Goal: Task Accomplishment & Management: Use online tool/utility

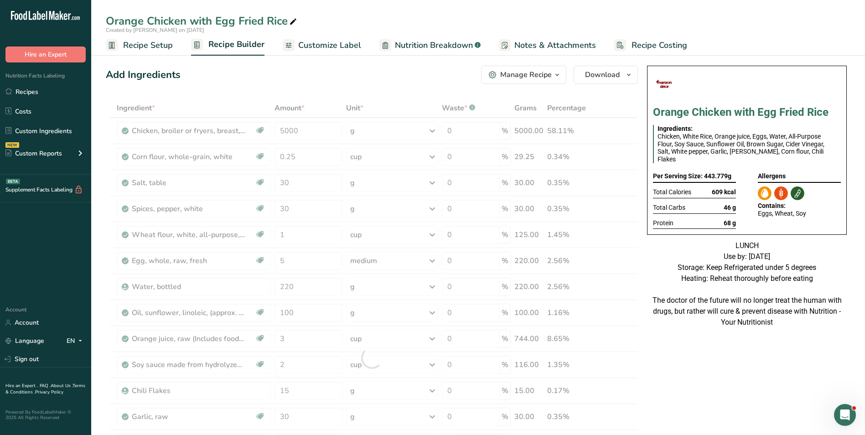
click at [139, 44] on span "Recipe Setup" at bounding box center [148, 45] width 50 height 12
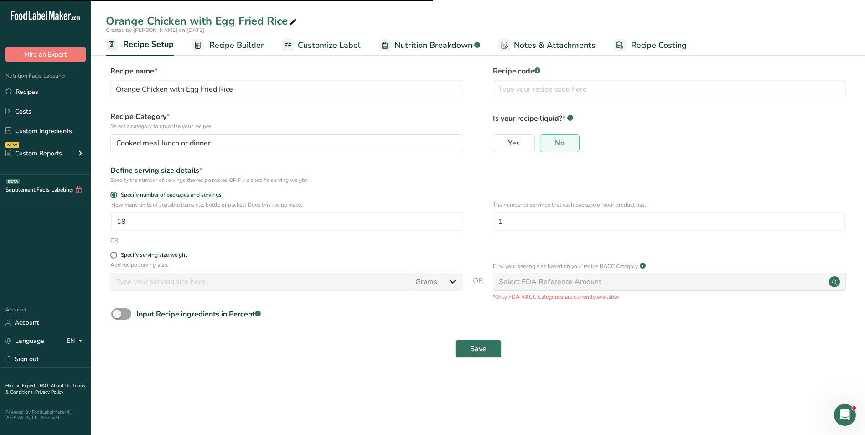
click at [208, 44] on link "Recipe Builder" at bounding box center [228, 45] width 72 height 21
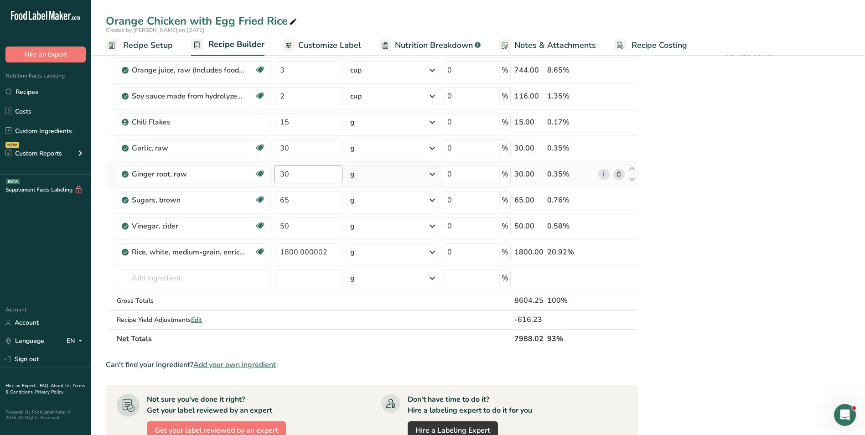
scroll to position [274, 0]
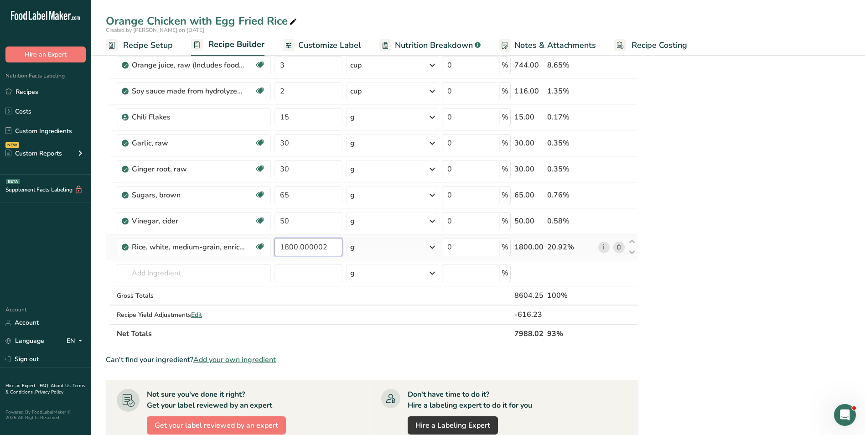
click at [296, 249] on input "1800.000002" at bounding box center [309, 247] width 68 height 18
type input "2000"
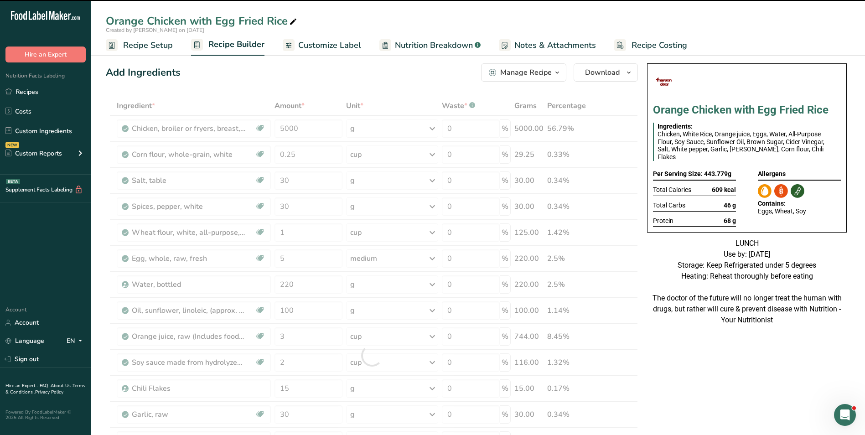
scroll to position [0, 0]
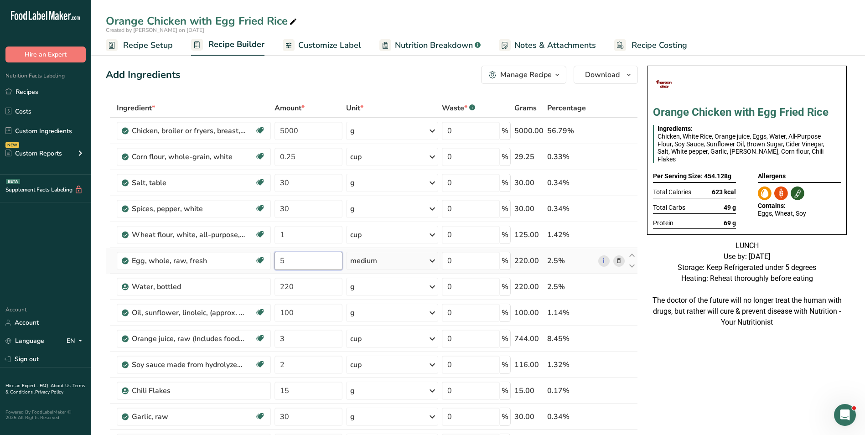
click at [282, 259] on input "5" at bounding box center [309, 261] width 68 height 18
drag, startPoint x: 280, startPoint y: 264, endPoint x: 285, endPoint y: 263, distance: 5.6
click at [285, 263] on input "5" at bounding box center [309, 261] width 68 height 18
type input "10"
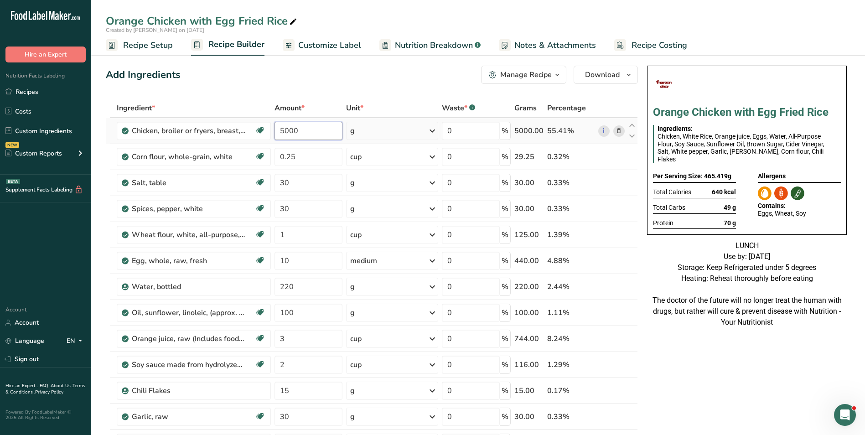
click at [285, 135] on input "5000" at bounding box center [309, 131] width 68 height 18
type input "6000"
click at [286, 157] on input "0.25" at bounding box center [307, 157] width 67 height 18
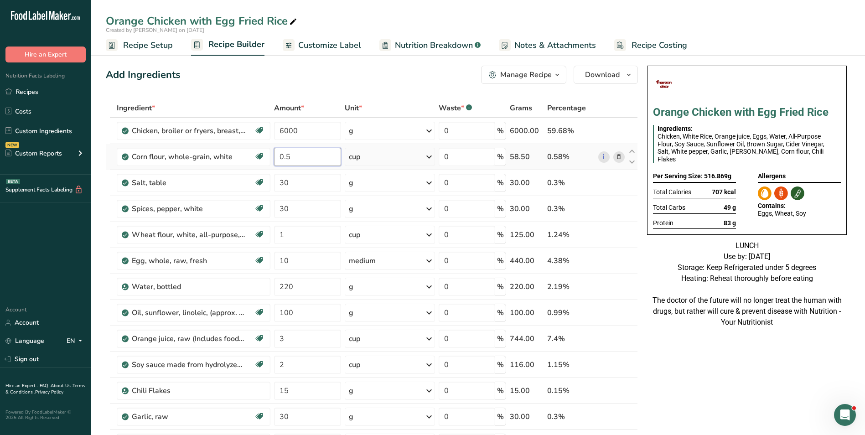
type input "0.5"
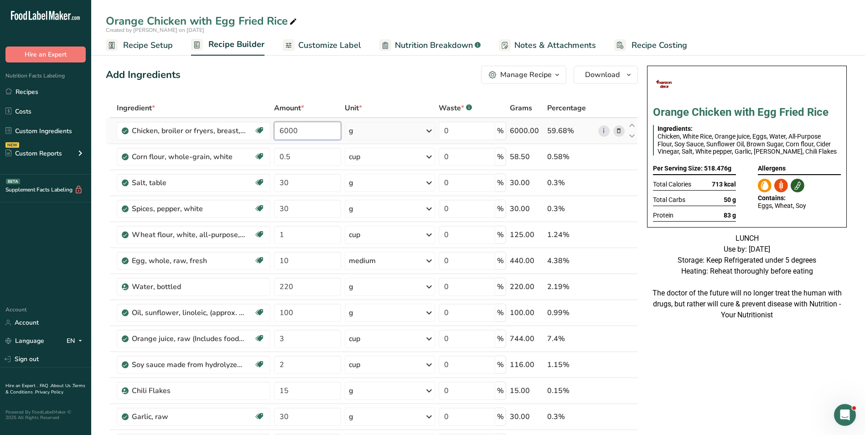
click at [287, 129] on input "6000" at bounding box center [307, 131] width 67 height 18
type input "5000"
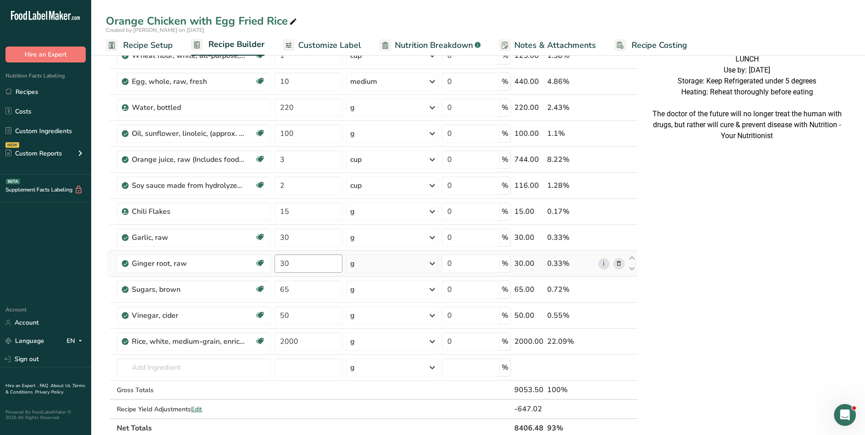
scroll to position [182, 0]
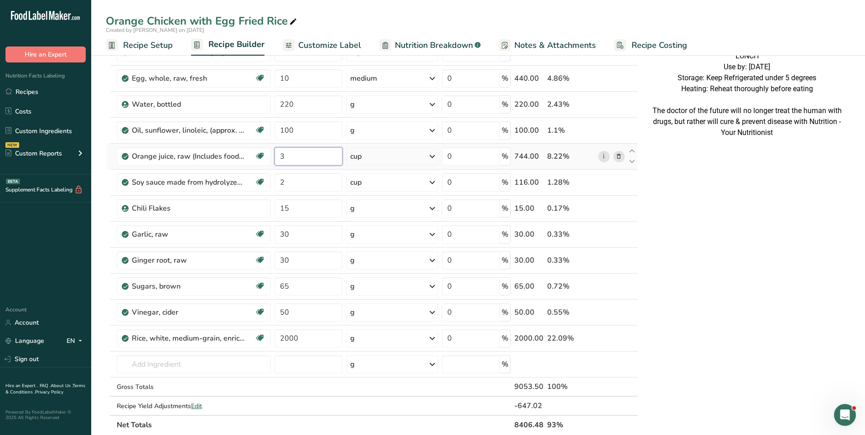
click at [281, 154] on input "3" at bounding box center [309, 156] width 68 height 18
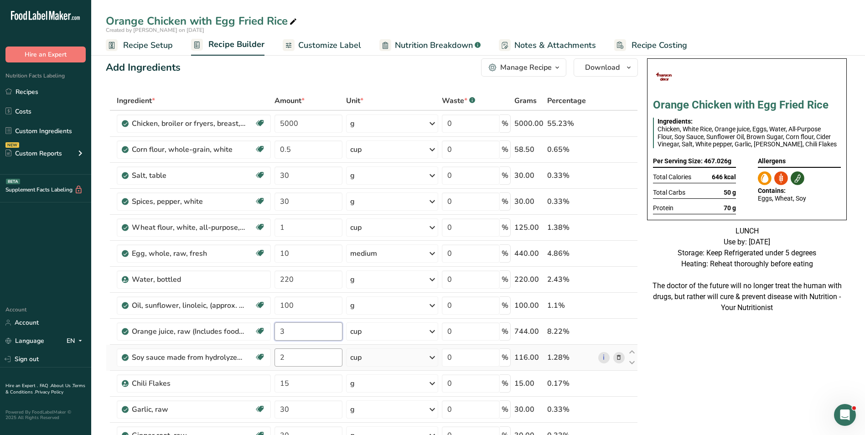
scroll to position [0, 0]
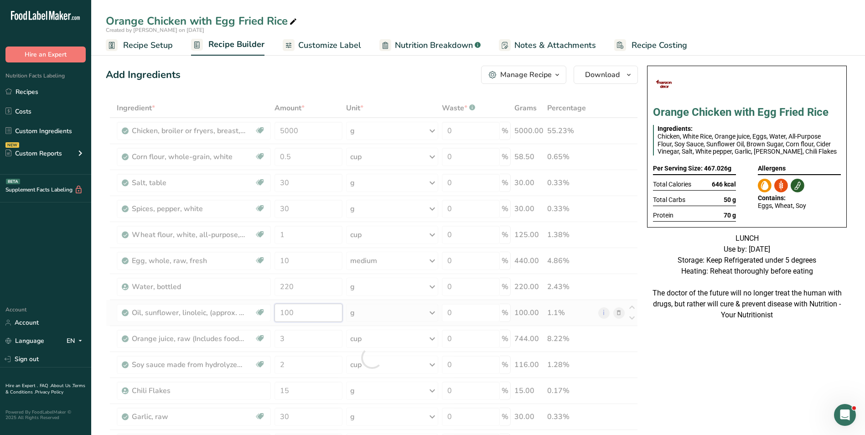
click at [283, 311] on div "Ingredient * Amount * Unit * Waste * .a-a{fill:#347362;}.b-a{fill:#fff;} Grams …" at bounding box center [372, 358] width 532 height 519
click at [283, 311] on div at bounding box center [372, 358] width 532 height 519
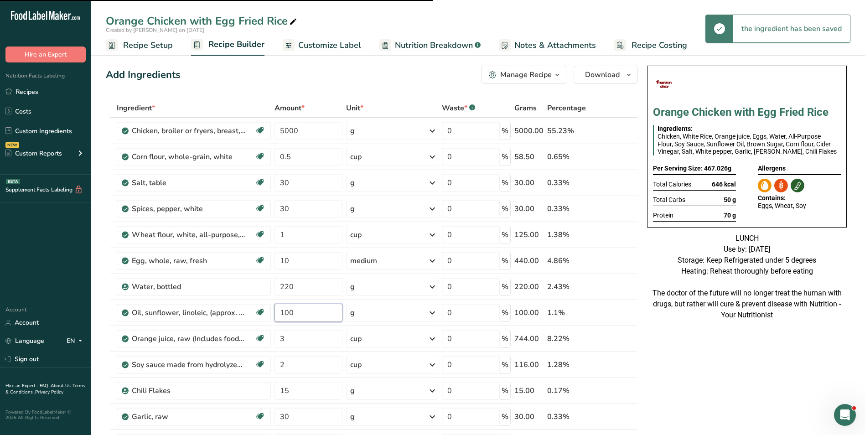
click at [288, 314] on input "100" at bounding box center [309, 313] width 68 height 18
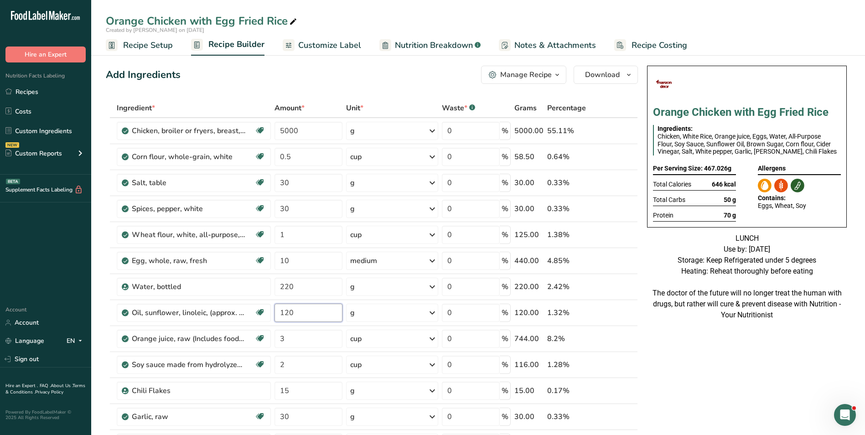
type input "120"
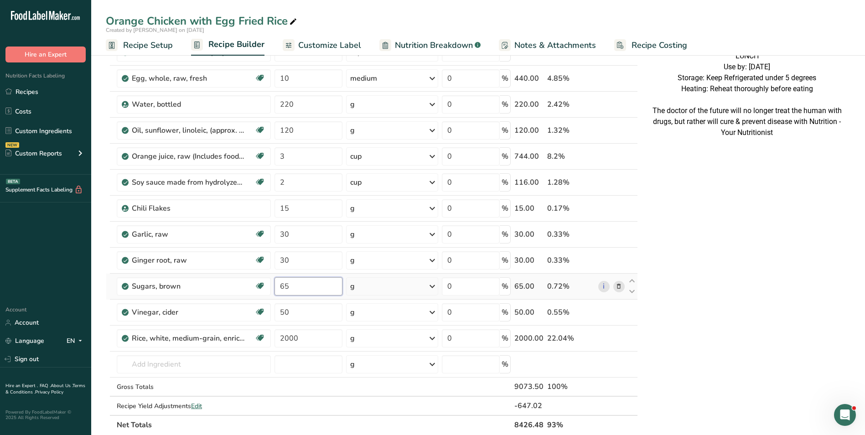
click at [282, 290] on input "65" at bounding box center [309, 286] width 68 height 18
type input "100"
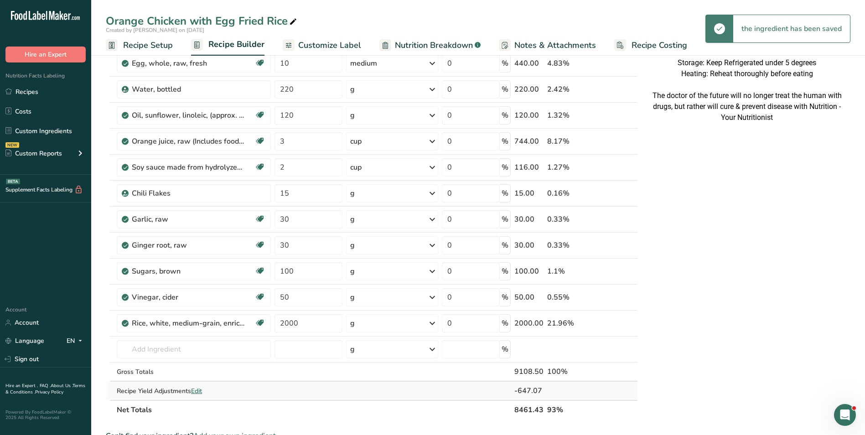
scroll to position [228, 0]
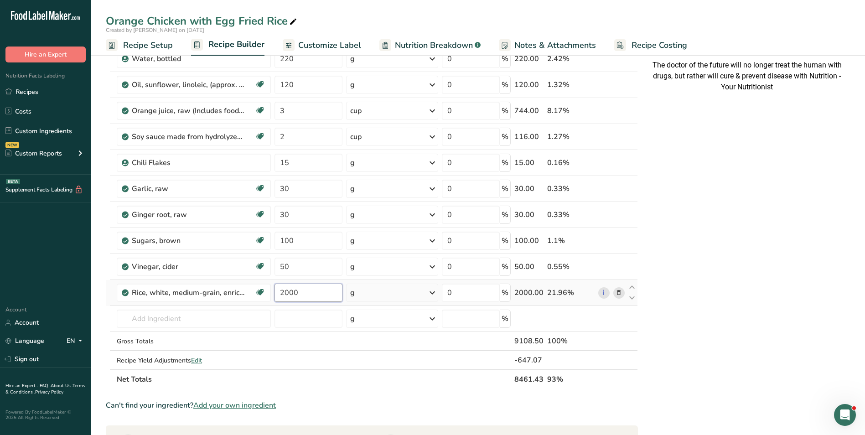
click at [290, 289] on input "2000" at bounding box center [309, 293] width 68 height 18
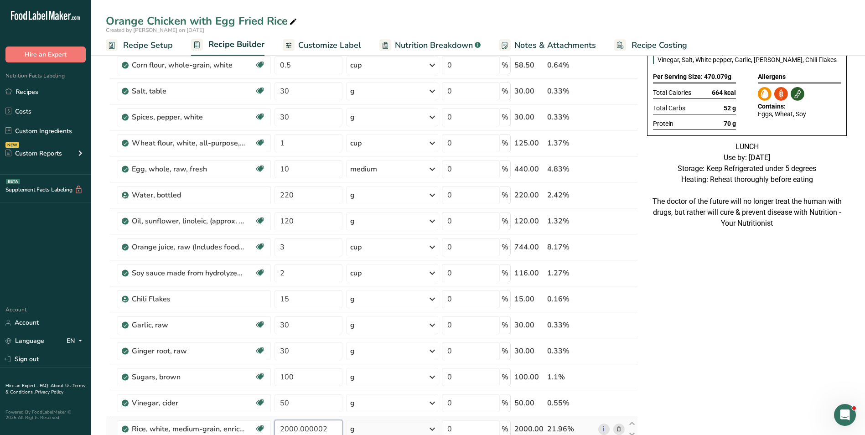
scroll to position [0, 0]
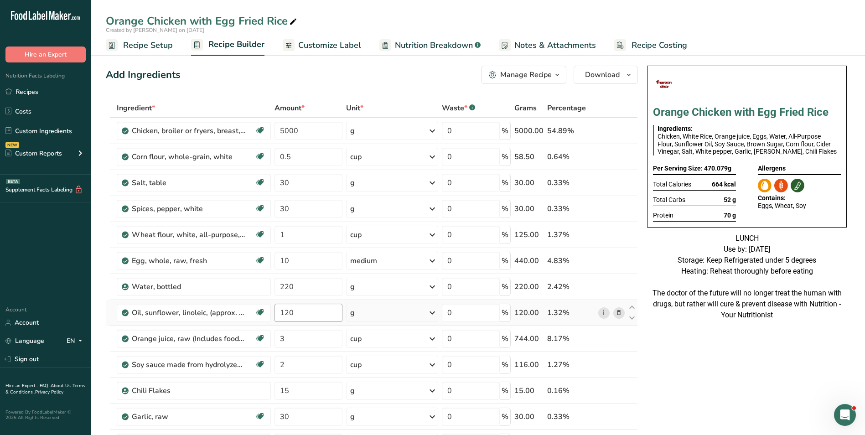
type input "2000.000002"
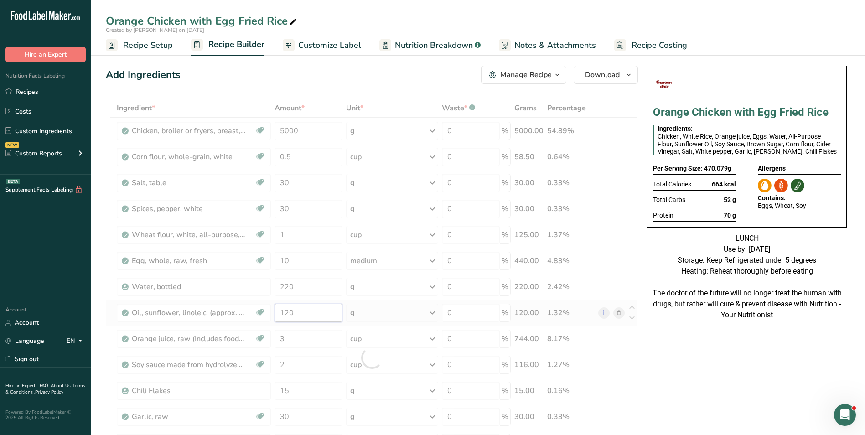
click at [279, 314] on div "Ingredient * Amount * Unit * Waste * .a-a{fill:#347362;}.b-a{fill:#fff;} Grams …" at bounding box center [372, 358] width 532 height 519
click at [279, 314] on div at bounding box center [372, 358] width 532 height 519
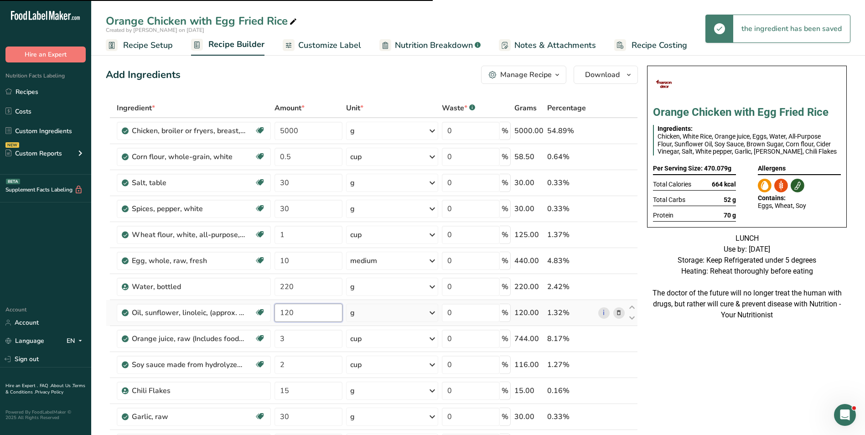
click at [287, 314] on input "120" at bounding box center [309, 313] width 68 height 18
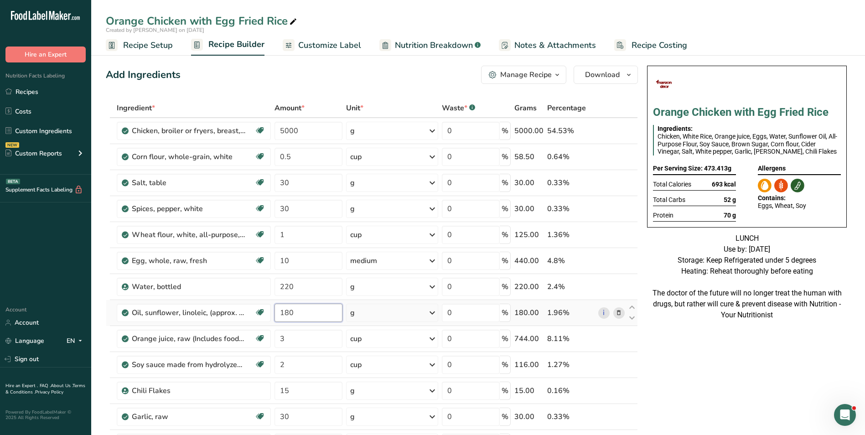
click at [290, 310] on input "180" at bounding box center [309, 313] width 68 height 18
type input "360"
click at [280, 262] on input "10" at bounding box center [309, 261] width 68 height 18
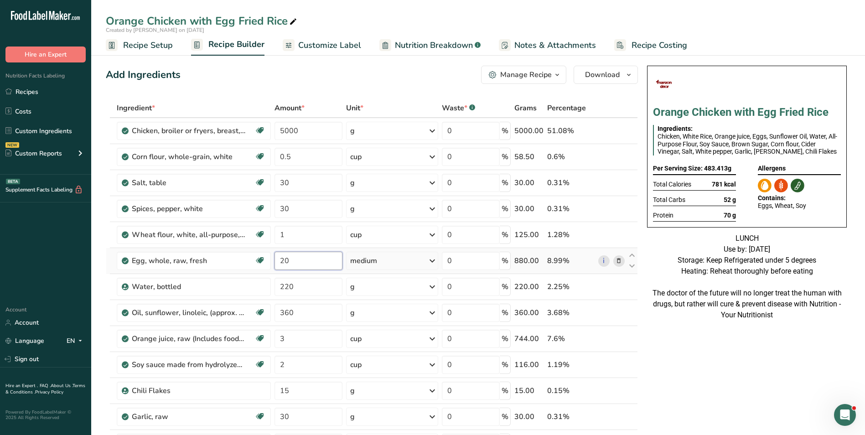
type input "20"
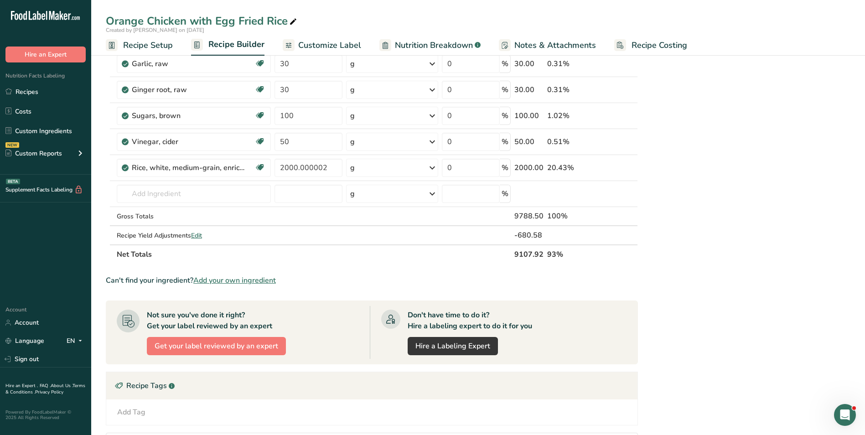
scroll to position [381, 0]
